Goal: Task Accomplishment & Management: Manage account settings

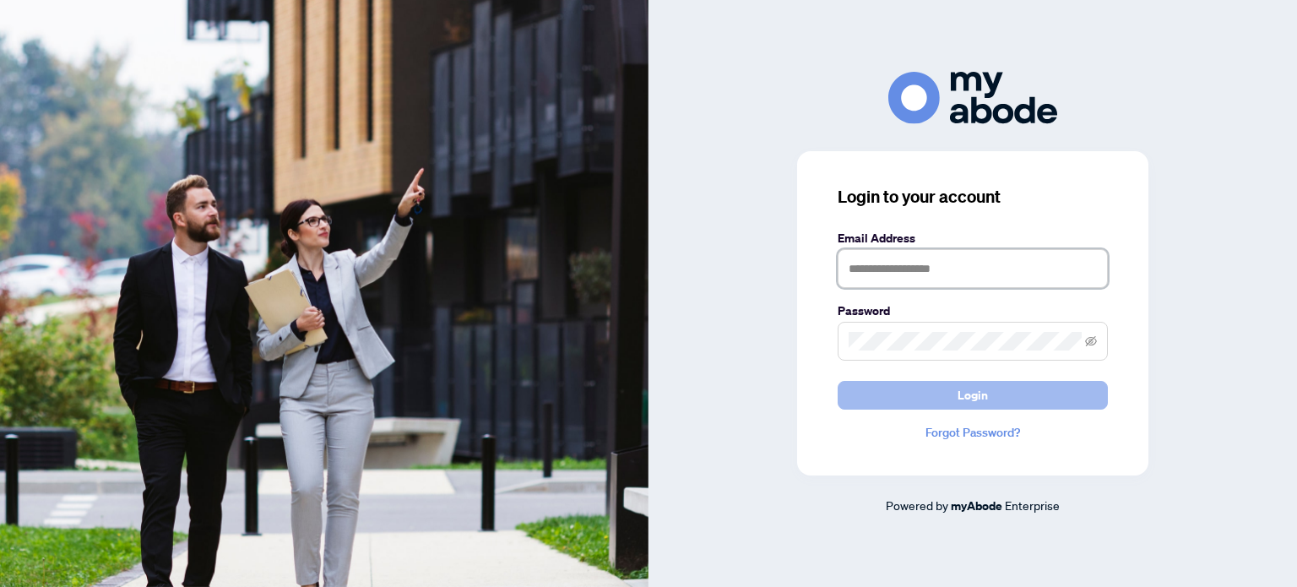
type input "**********"
click at [867, 408] on button "Login" at bounding box center [972, 395] width 270 height 29
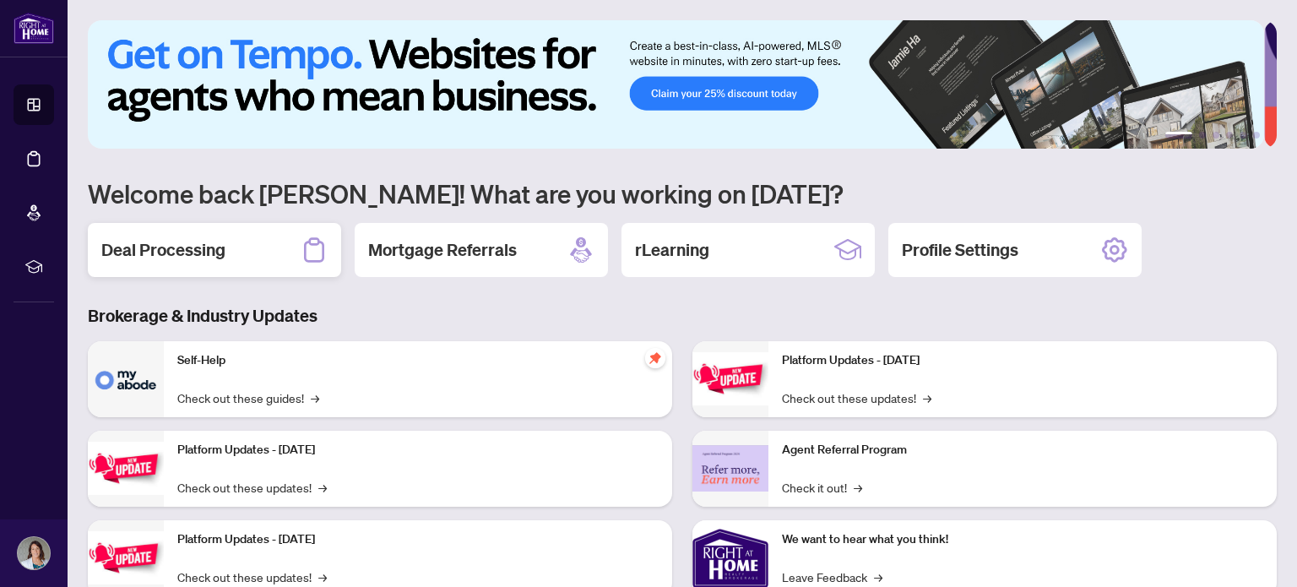
click at [231, 251] on div "Deal Processing" at bounding box center [214, 250] width 253 height 54
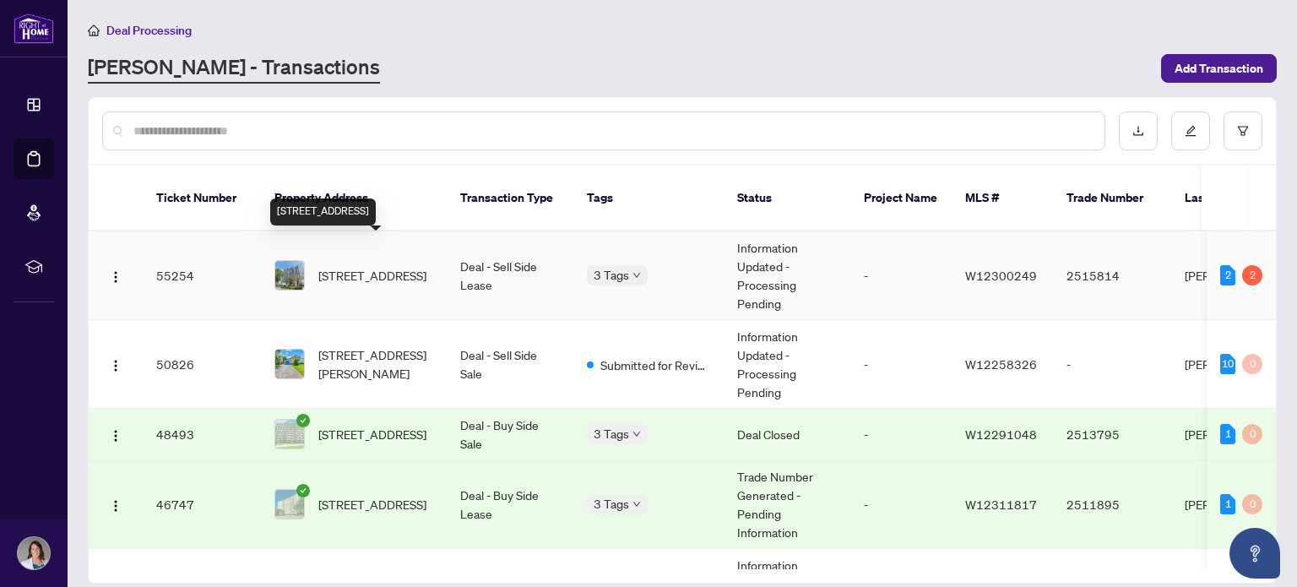
click at [408, 266] on span "[STREET_ADDRESS]" at bounding box center [372, 275] width 108 height 19
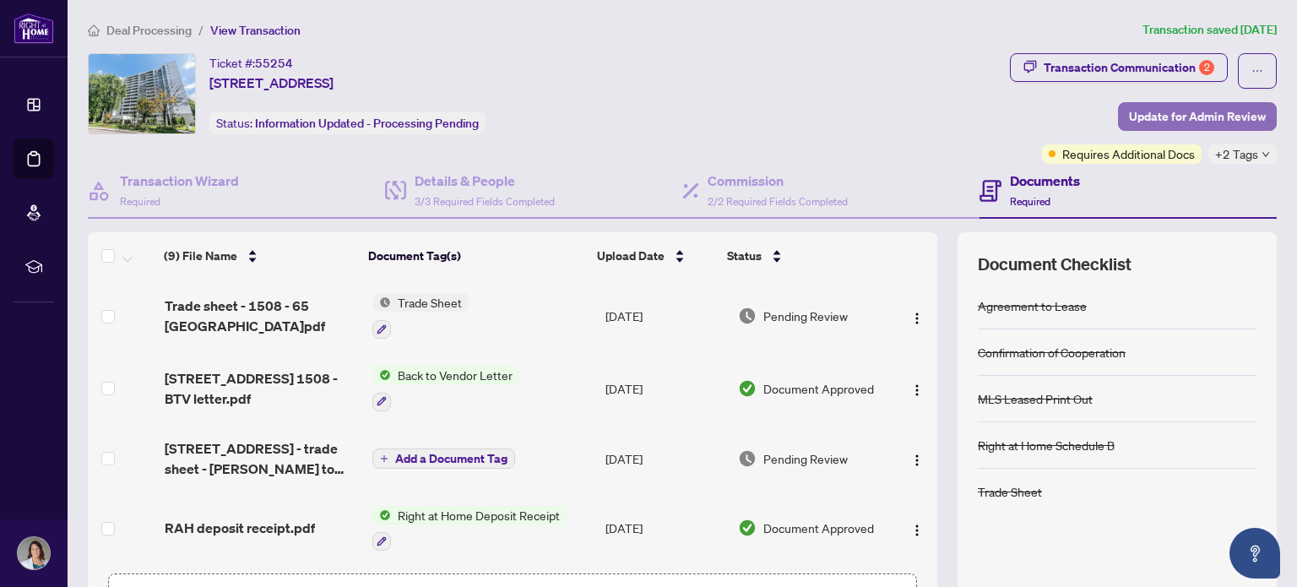
click at [1162, 120] on span "Update for Admin Review" at bounding box center [1197, 116] width 137 height 27
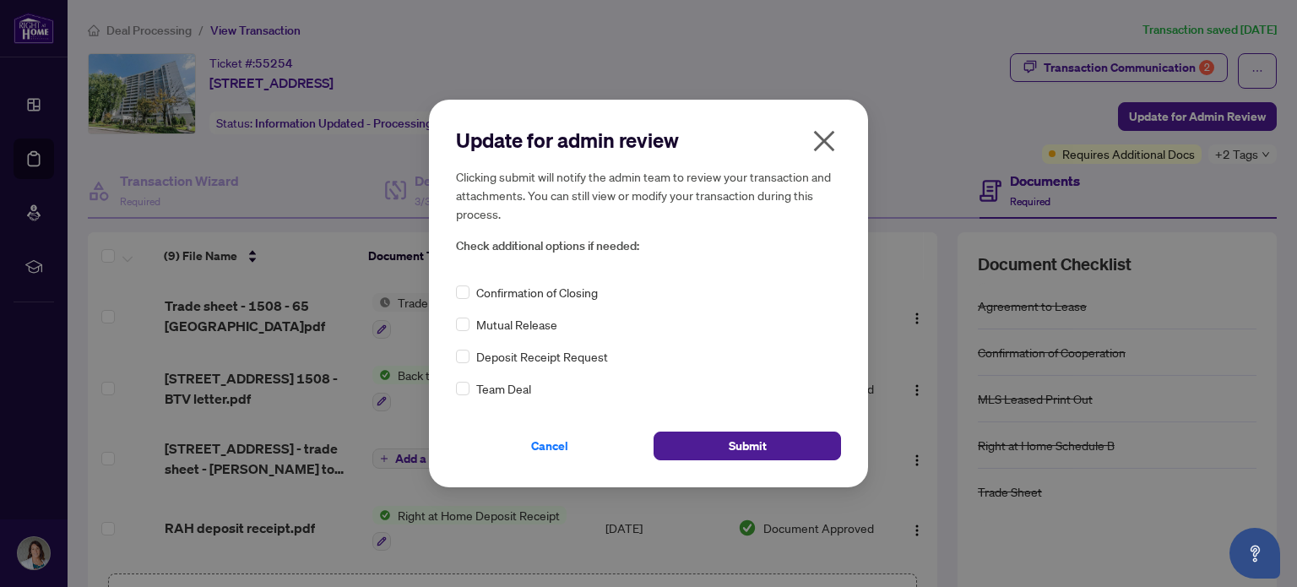
click at [469, 300] on div "Confirmation of Closing" at bounding box center [648, 292] width 385 height 19
click at [697, 453] on button "Submit" at bounding box center [746, 445] width 187 height 29
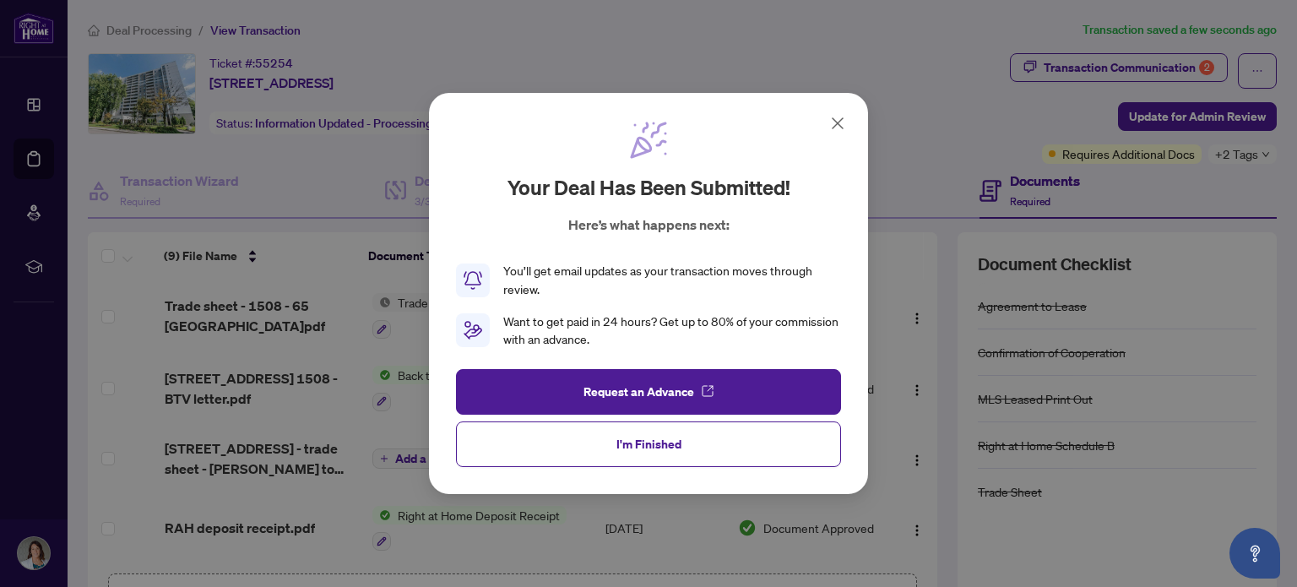
click at [723, 446] on button "I'm Finished" at bounding box center [648, 444] width 385 height 46
